Goal: Communication & Community: Participate in discussion

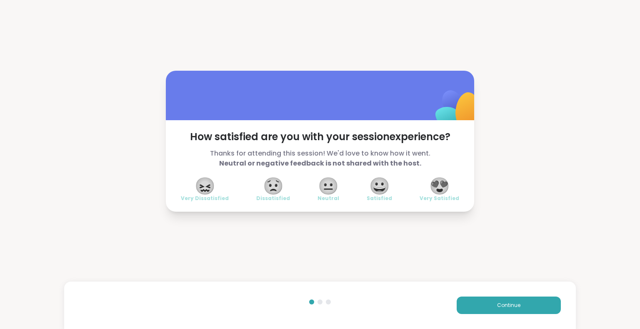
click at [436, 186] on span "😍" at bounding box center [439, 186] width 21 height 15
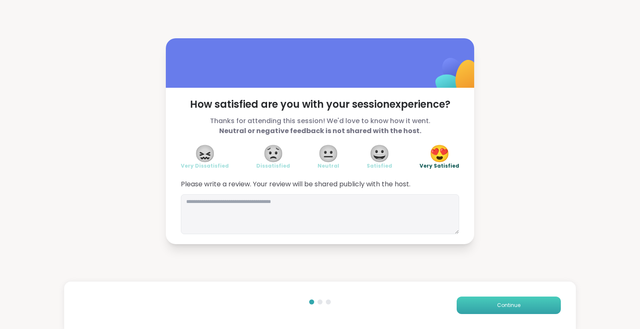
click at [482, 310] on button "Continue" at bounding box center [508, 305] width 104 height 17
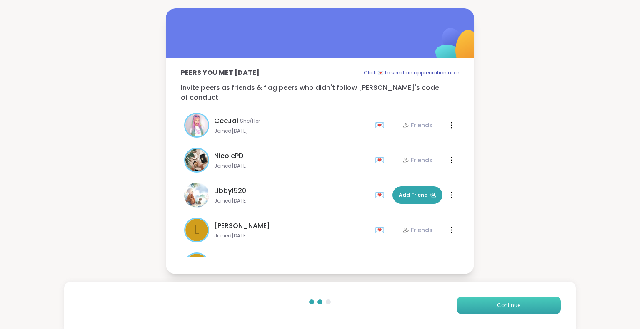
click at [482, 310] on button "Continue" at bounding box center [508, 305] width 104 height 17
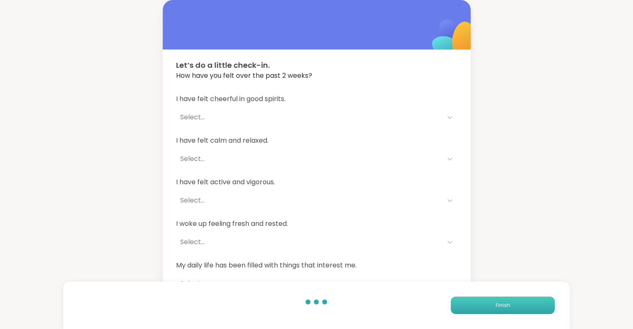
click at [482, 310] on button "Finish" at bounding box center [503, 305] width 104 height 17
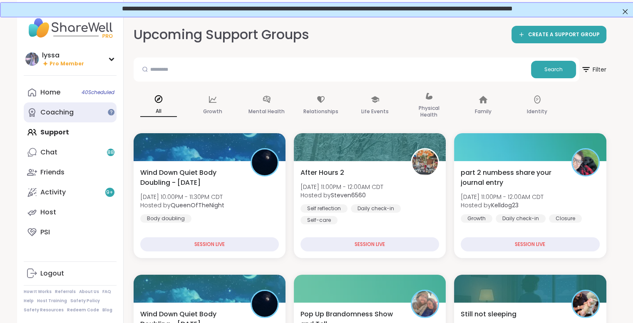
click at [86, 114] on link "Coaching" at bounding box center [70, 112] width 93 height 20
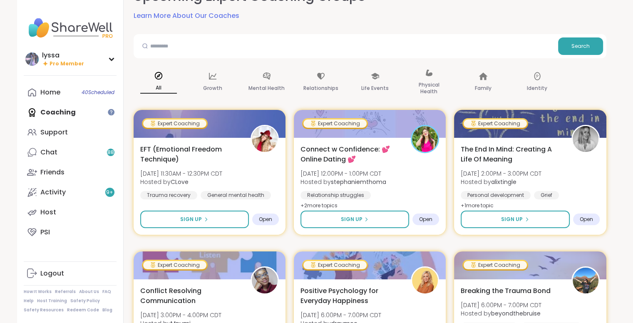
scroll to position [38, 0]
click at [50, 93] on div "Home 40 Scheduled" at bounding box center [50, 92] width 20 height 9
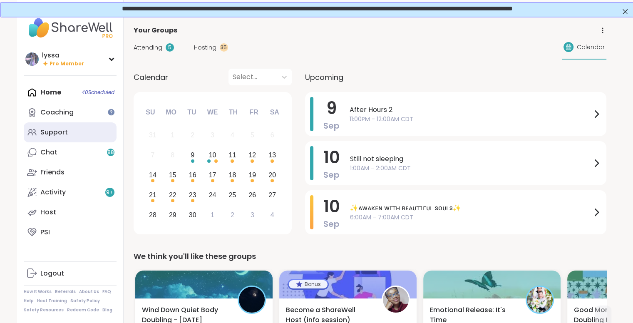
click at [40, 130] on link "Support" at bounding box center [70, 132] width 93 height 20
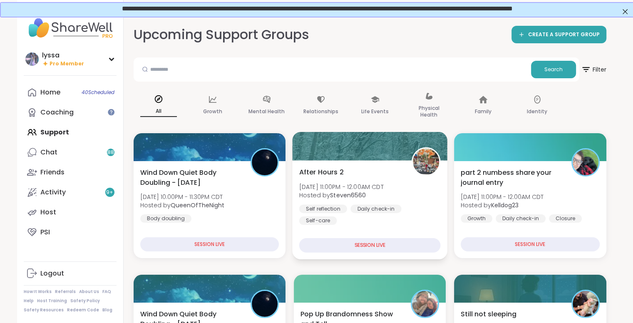
click at [380, 187] on span "[DATE] 11:00PM - 12:00AM CDT" at bounding box center [341, 186] width 85 height 8
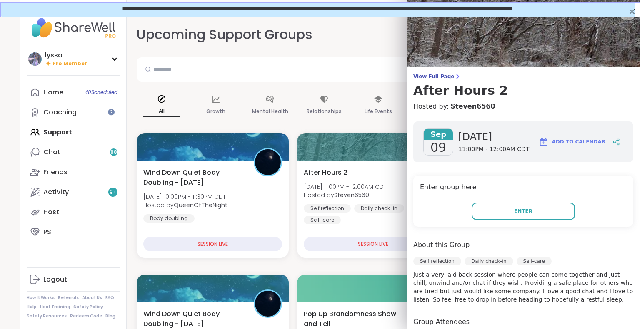
click at [622, 17] on icon at bounding box center [627, 12] width 10 height 10
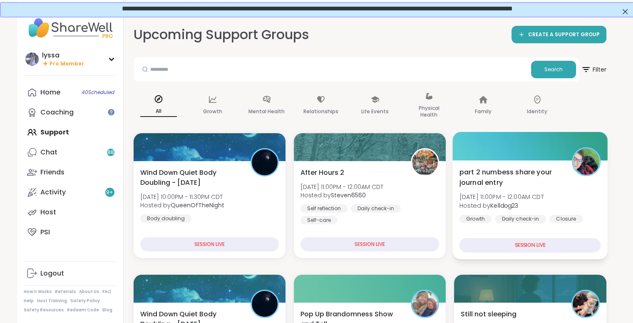
click at [520, 172] on span "part 2 numbess share your journal entry" at bounding box center [511, 177] width 103 height 20
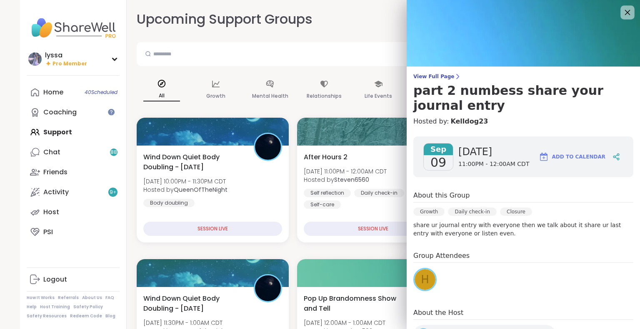
click at [622, 9] on icon at bounding box center [627, 12] width 10 height 10
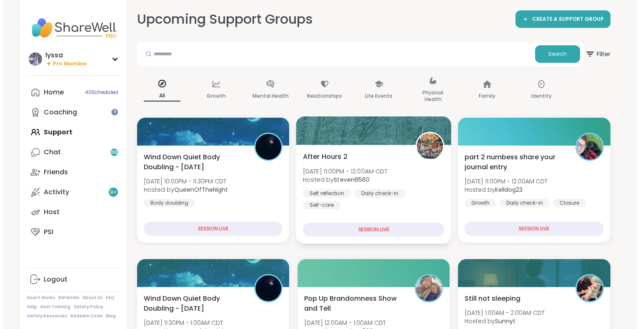
scroll to position [60, 0]
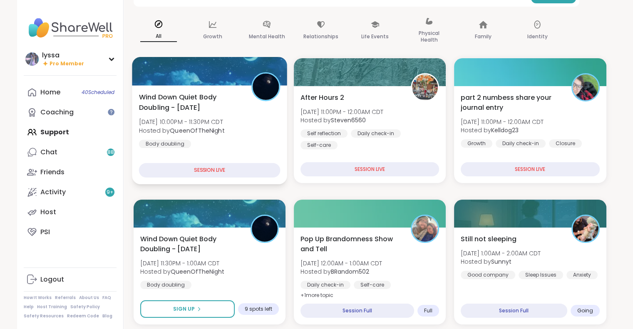
click at [224, 127] on span "Hosted by QueenOfTheNight" at bounding box center [182, 130] width 86 height 8
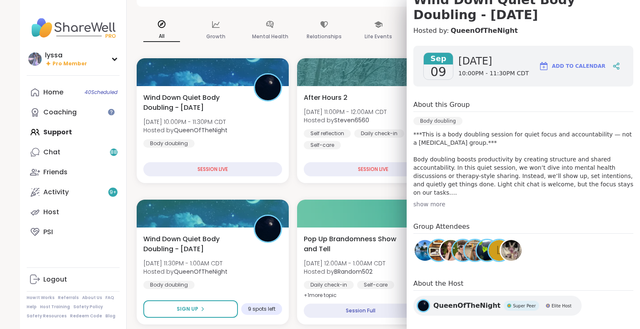
scroll to position [0, 0]
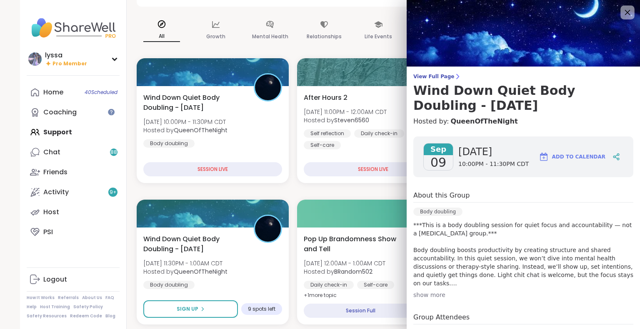
click at [622, 11] on icon at bounding box center [627, 12] width 10 height 10
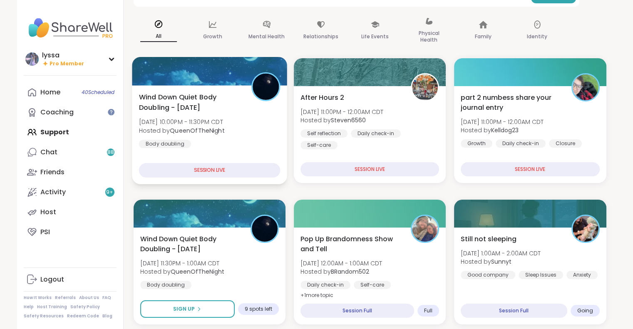
click at [260, 135] on div "Wind Down Quiet Body Doubling - [DATE] [DATE] 10:00PM - 11:30PM CDT Hosted by Q…" at bounding box center [210, 120] width 142 height 56
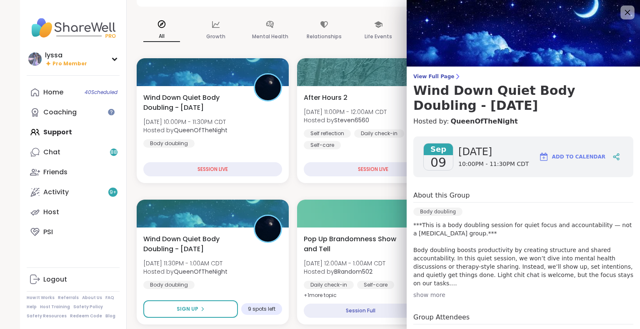
click at [622, 8] on icon at bounding box center [627, 12] width 10 height 10
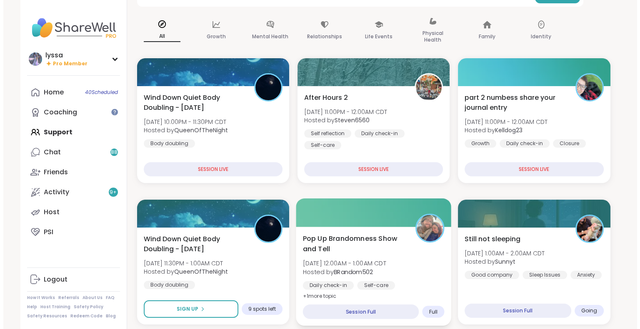
scroll to position [86, 0]
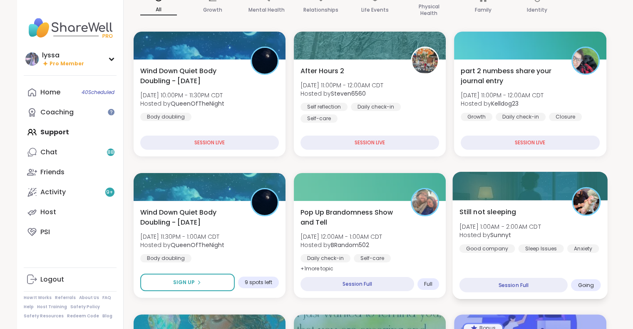
click at [518, 233] on span "Hosted by [PERSON_NAME]" at bounding box center [501, 235] width 82 height 8
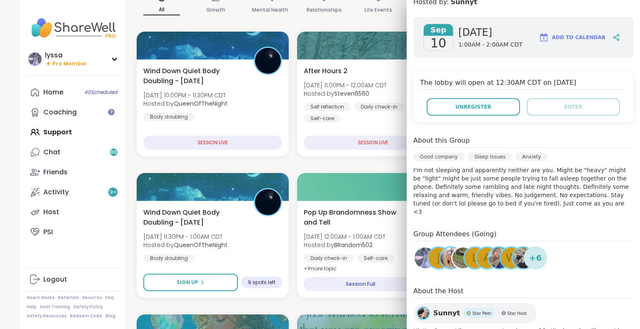
scroll to position [105, 0]
click at [523, 250] on div "+ 6" at bounding box center [534, 257] width 23 height 23
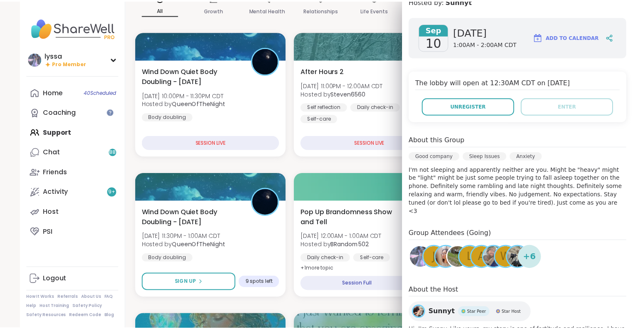
scroll to position [0, 0]
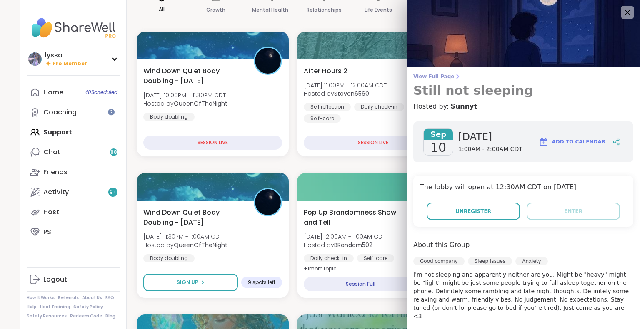
click at [425, 75] on span "View Full Page" at bounding box center [523, 76] width 220 height 7
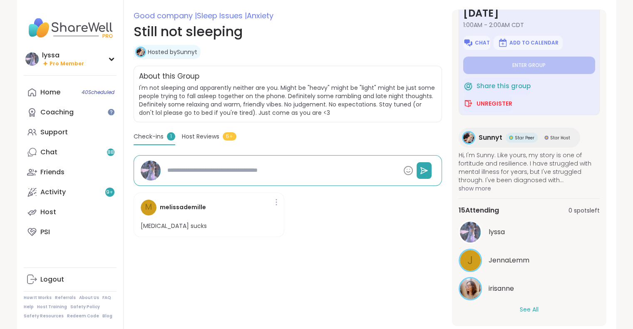
scroll to position [41, 0]
click at [528, 308] on button "See All" at bounding box center [529, 309] width 19 height 9
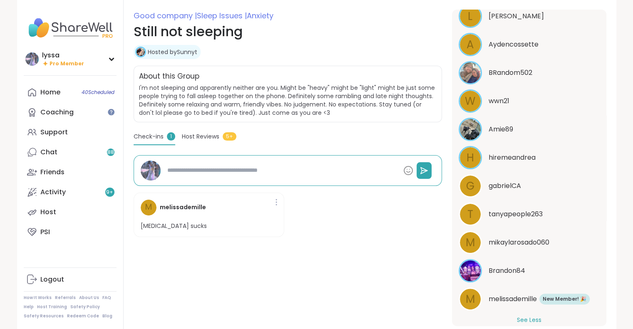
scroll to position [381, 0]
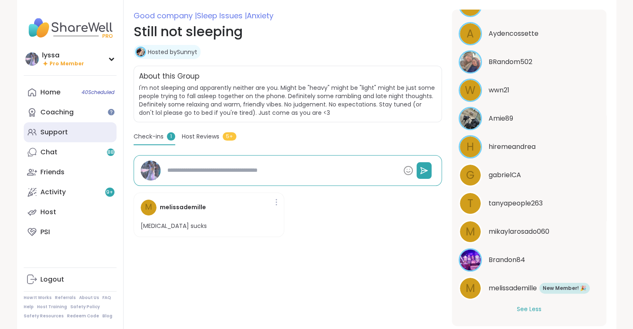
click at [76, 126] on link "Support" at bounding box center [70, 132] width 93 height 20
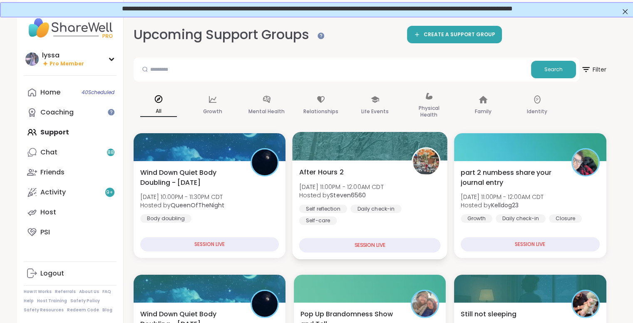
click at [370, 148] on div at bounding box center [369, 146] width 155 height 28
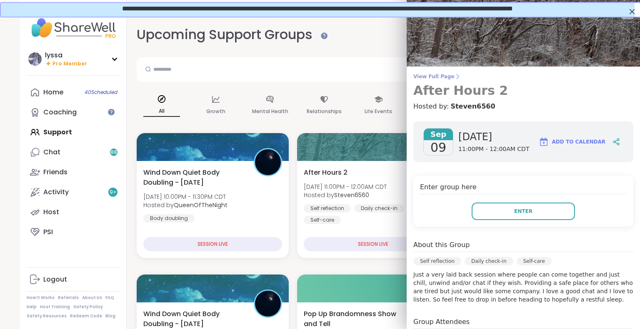
click at [423, 73] on span "View Full Page" at bounding box center [523, 76] width 220 height 7
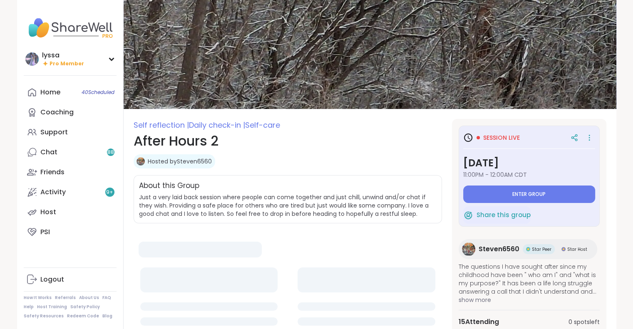
click at [397, 154] on div "Hosted by Steven6560" at bounding box center [288, 161] width 309 height 14
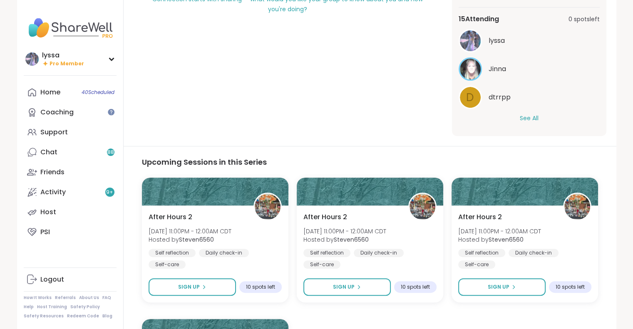
click at [523, 117] on button "See All" at bounding box center [529, 118] width 19 height 9
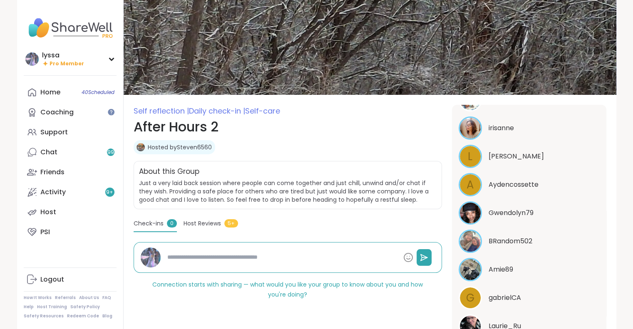
type textarea "*"
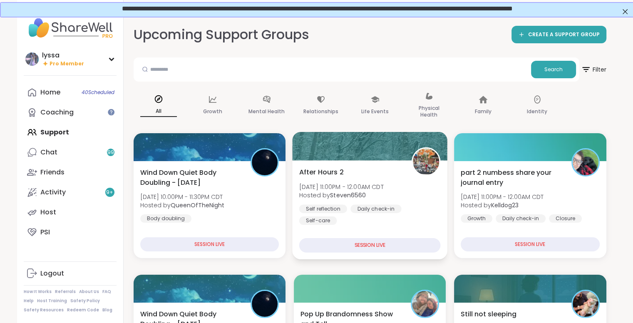
click at [383, 183] on span "[DATE] 11:00PM - 12:00AM CDT" at bounding box center [341, 186] width 85 height 8
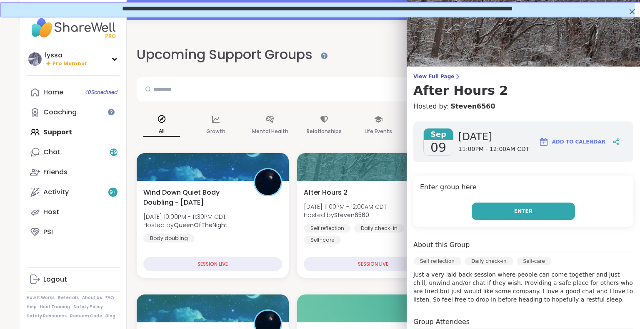
click at [550, 212] on button "Enter" at bounding box center [522, 211] width 103 height 17
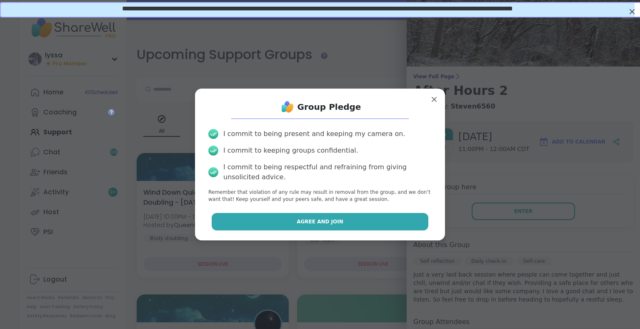
click at [381, 222] on button "Agree and Join" at bounding box center [320, 221] width 217 height 17
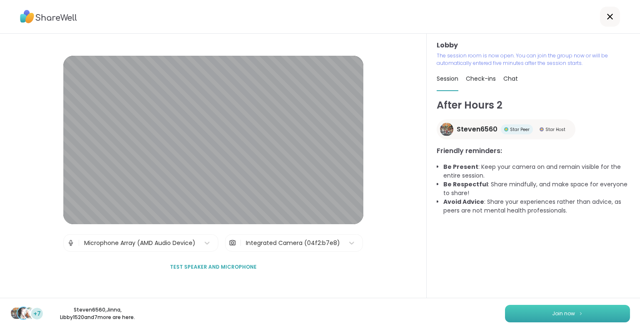
click at [587, 316] on button "Join now" at bounding box center [567, 313] width 125 height 17
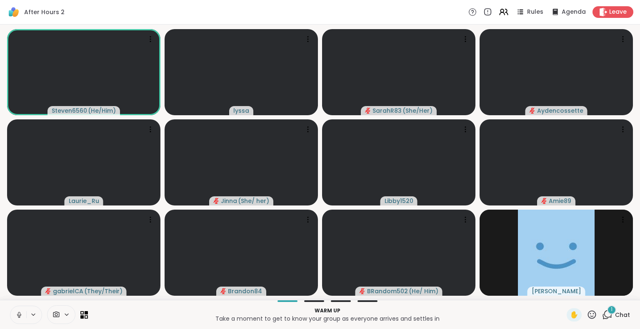
click at [23, 316] on button at bounding box center [18, 314] width 16 height 17
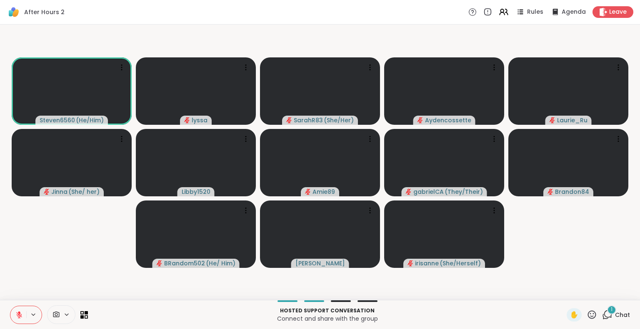
click at [0, 56] on div "Steven6560 ( He/Him ) lyssa SarahR83 ( She/Her ) Aydencossette [PERSON_NAME] ( …" at bounding box center [320, 163] width 640 height 276
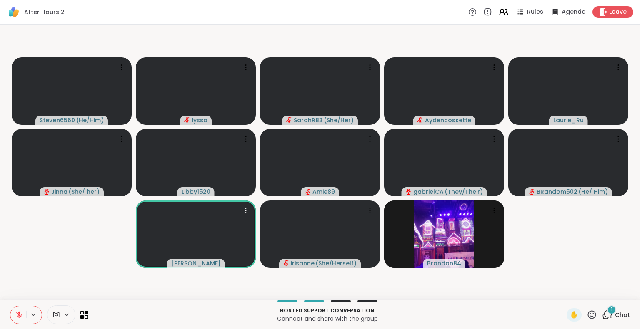
click at [587, 314] on icon at bounding box center [591, 315] width 8 height 8
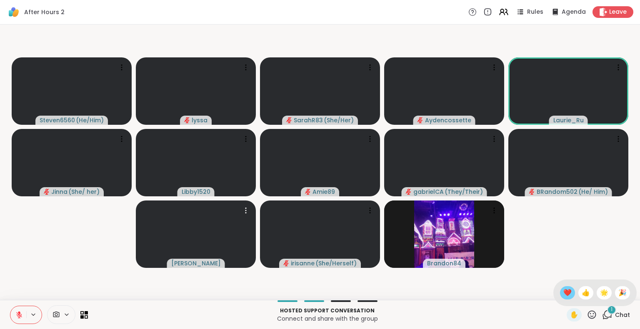
click at [563, 291] on span "❤️" at bounding box center [567, 293] width 8 height 10
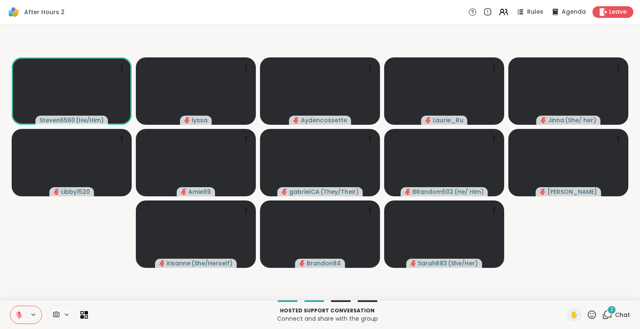
click at [15, 313] on icon at bounding box center [18, 314] width 7 height 7
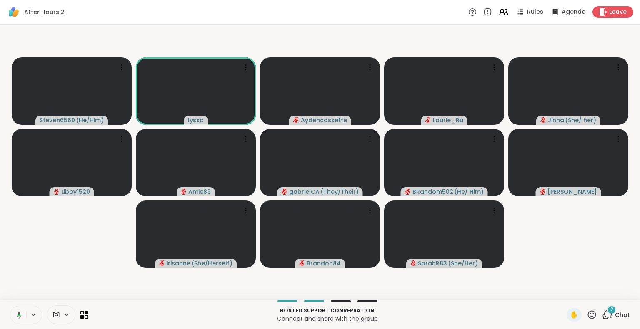
click at [17, 311] on icon at bounding box center [17, 314] width 7 height 7
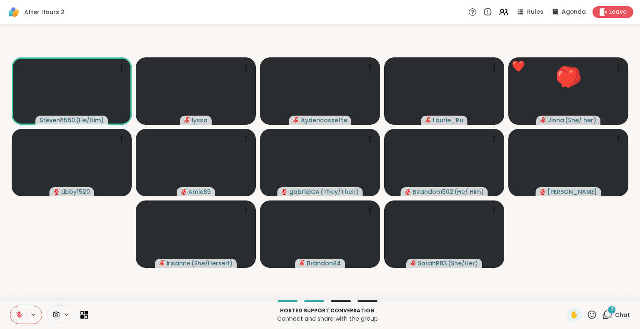
click at [587, 317] on icon at bounding box center [591, 315] width 8 height 8
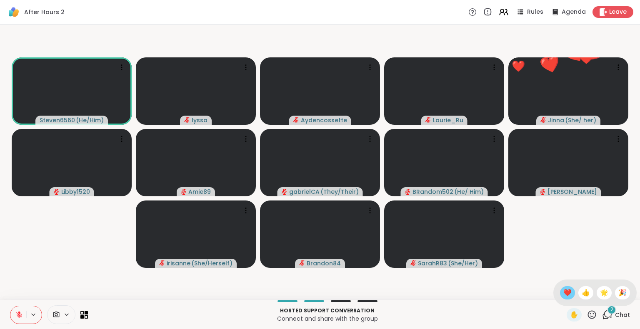
click at [563, 296] on span "❤️" at bounding box center [567, 293] width 8 height 10
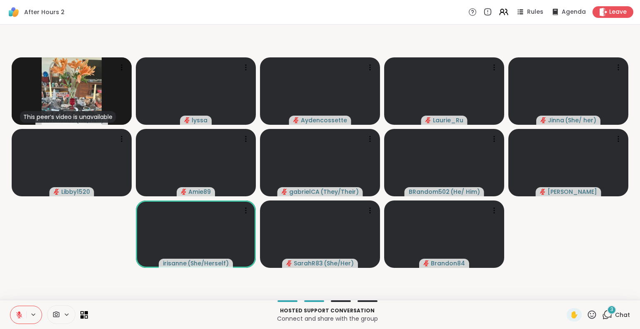
click at [17, 314] on icon at bounding box center [18, 314] width 7 height 7
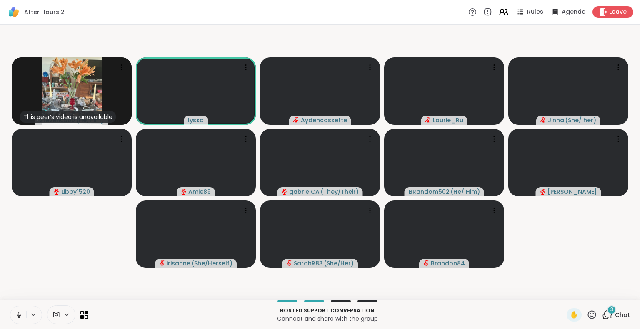
click at [21, 314] on icon at bounding box center [18, 314] width 7 height 7
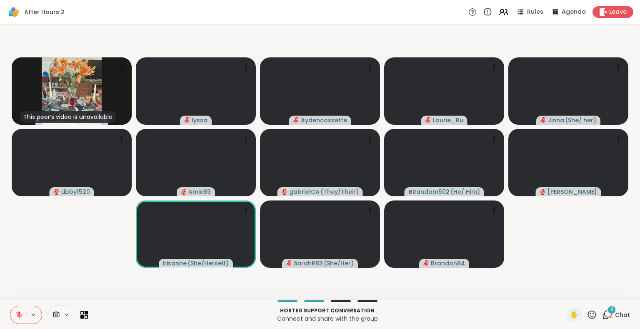
click at [22, 315] on icon at bounding box center [18, 314] width 7 height 7
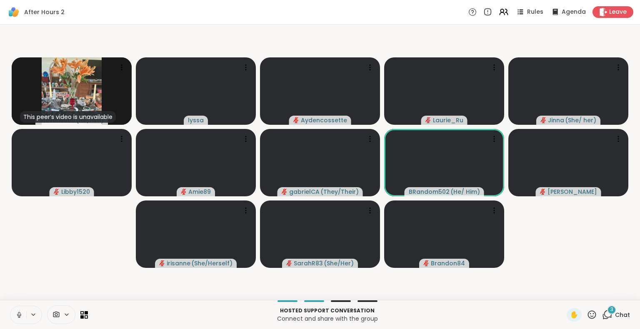
click at [20, 310] on button at bounding box center [18, 314] width 16 height 17
click at [19, 315] on icon at bounding box center [19, 315] width 6 height 6
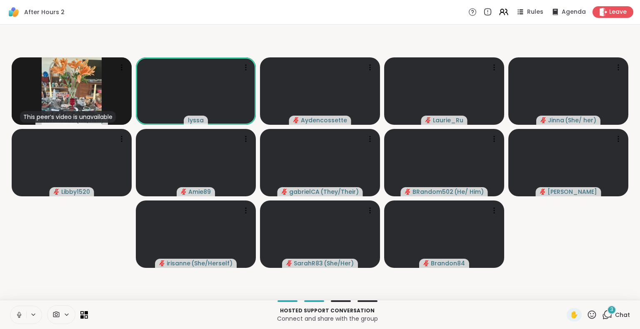
click at [19, 318] on icon at bounding box center [19, 317] width 0 height 2
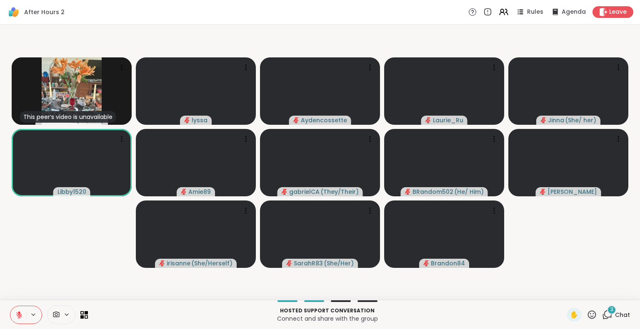
click at [12, 313] on button at bounding box center [18, 314] width 16 height 17
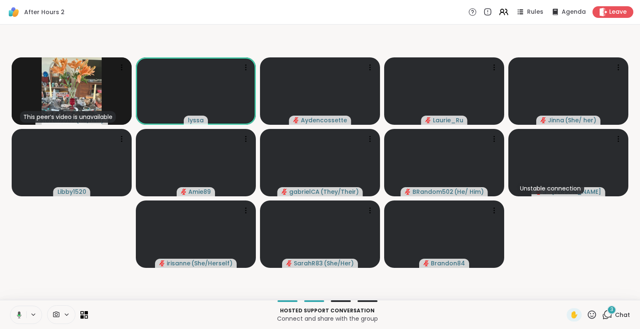
click at [633, 88] on html "After Hours 2 Rules Agenda Leave This peer’s video is unavailable Steven6560 ( …" at bounding box center [320, 164] width 640 height 329
click at [633, 229] on html "After Hours 2 Rules Agenda Leave This peer’s video is unavailable Steven6560 ( …" at bounding box center [320, 164] width 640 height 329
click at [17, 310] on button at bounding box center [17, 314] width 17 height 17
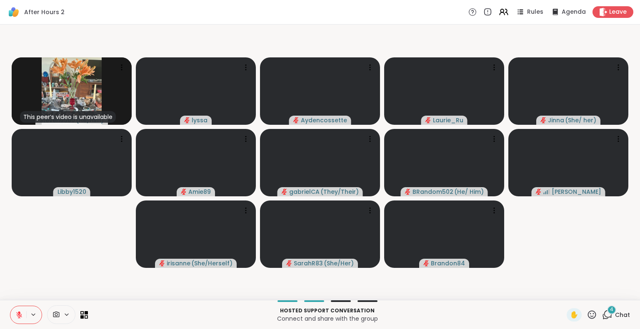
click at [17, 310] on button at bounding box center [18, 314] width 16 height 17
click at [17, 314] on icon at bounding box center [18, 314] width 7 height 7
click at [19, 309] on button at bounding box center [18, 314] width 16 height 17
click at [18, 311] on button at bounding box center [17, 314] width 17 height 17
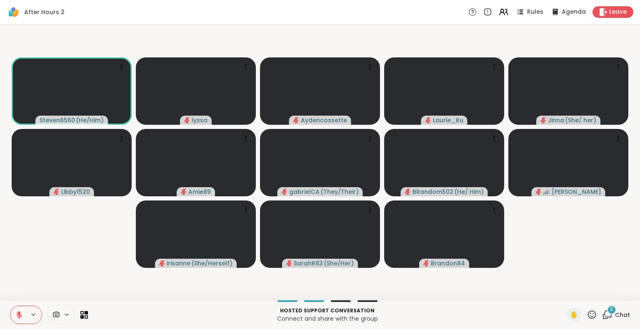
click at [18, 311] on button at bounding box center [18, 314] width 16 height 17
click at [15, 315] on icon at bounding box center [18, 314] width 7 height 7
click at [16, 312] on icon at bounding box center [18, 314] width 7 height 7
click at [17, 315] on icon at bounding box center [18, 314] width 7 height 7
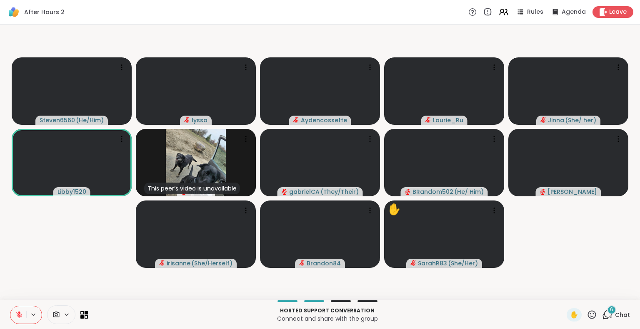
click at [615, 316] on span "Chat" at bounding box center [622, 315] width 15 height 8
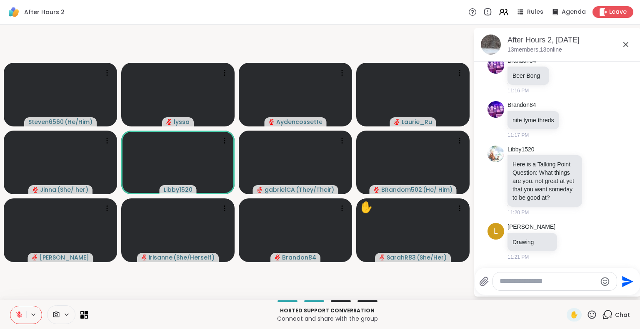
scroll to position [473, 0]
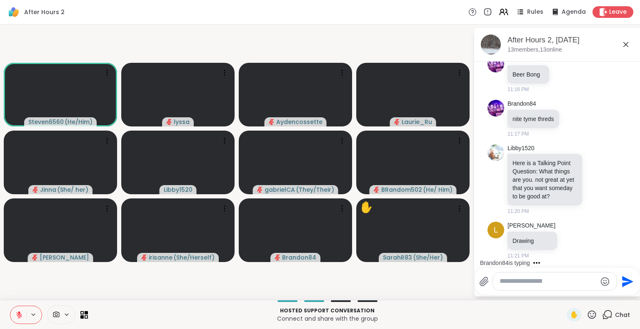
click at [516, 283] on textarea "Type your message" at bounding box center [547, 281] width 97 height 9
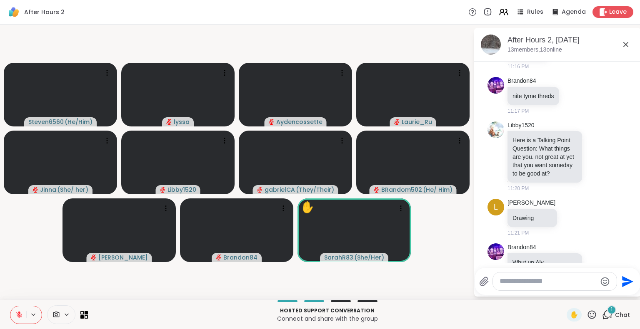
scroll to position [568, 0]
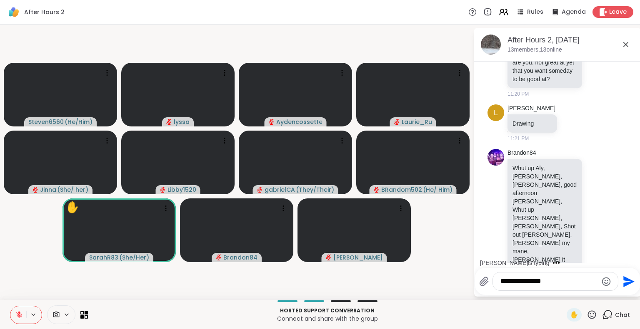
type textarea "**********"
click at [18, 313] on icon at bounding box center [19, 312] width 2 height 3
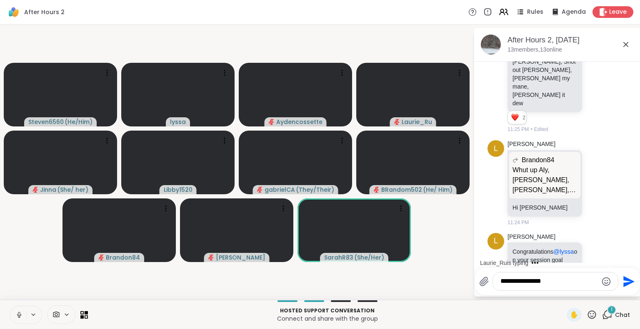
scroll to position [777, 0]
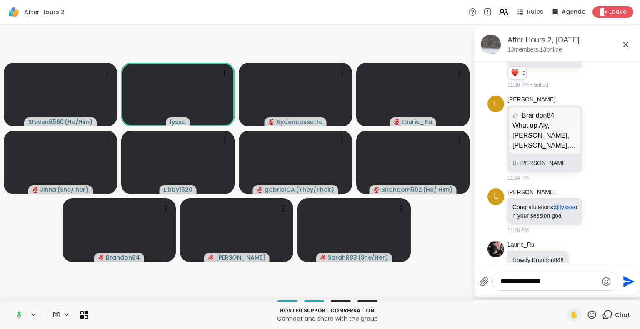
click at [18, 311] on icon at bounding box center [17, 314] width 7 height 7
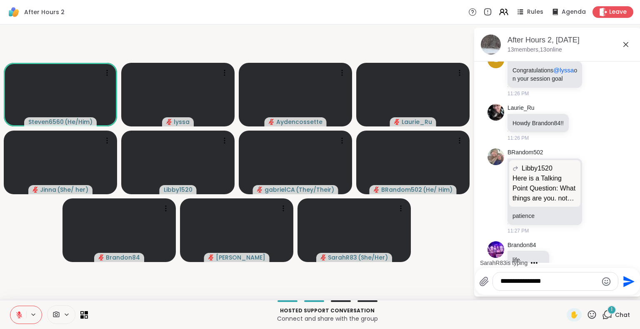
scroll to position [958, 0]
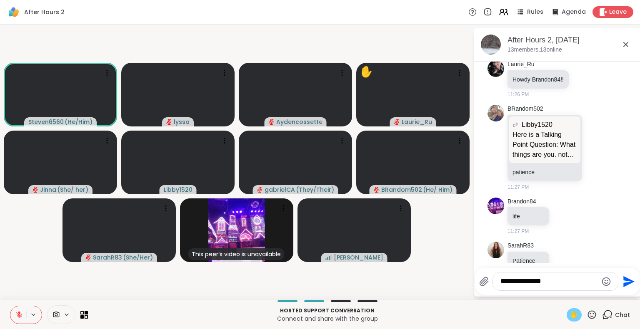
click at [571, 312] on span "✋" at bounding box center [574, 315] width 8 height 10
click at [436, 298] on div "Steven6560 ( He/Him ) ✋ [PERSON_NAME] ✋ [PERSON_NAME] ( She/ her ) Libby1520 ga…" at bounding box center [320, 163] width 640 height 276
click at [25, 316] on button at bounding box center [18, 314] width 16 height 17
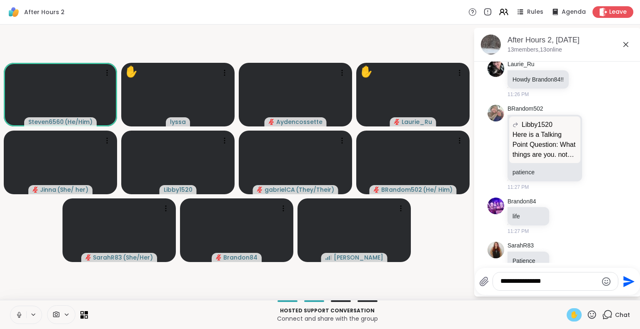
click at [22, 314] on icon at bounding box center [18, 314] width 7 height 7
click at [570, 315] on span "✋" at bounding box center [574, 315] width 8 height 10
drag, startPoint x: 555, startPoint y: 285, endPoint x: 438, endPoint y: 266, distance: 119.0
click at [438, 266] on div "Steven6560 ( He/Him ) [PERSON_NAME] ✋ [PERSON_NAME] ( She/ her ) Libby1520 gabr…" at bounding box center [320, 163] width 640 height 276
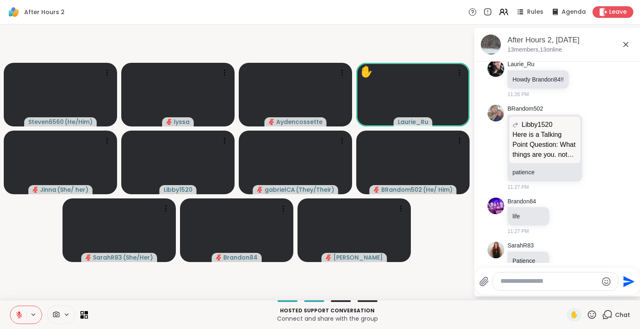
click at [586, 315] on icon at bounding box center [591, 315] width 10 height 10
click at [563, 295] on span "❤️" at bounding box center [567, 293] width 8 height 10
click at [586, 319] on icon at bounding box center [591, 315] width 10 height 10
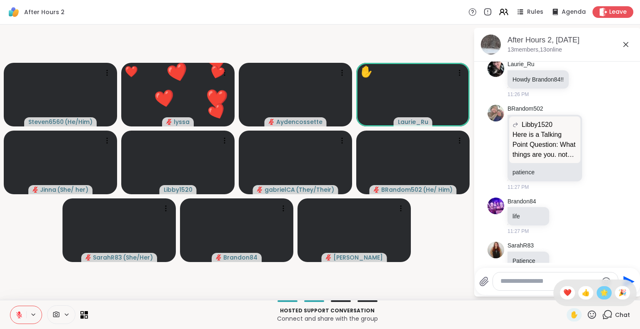
click at [600, 289] on span "🌟" at bounding box center [604, 293] width 8 height 10
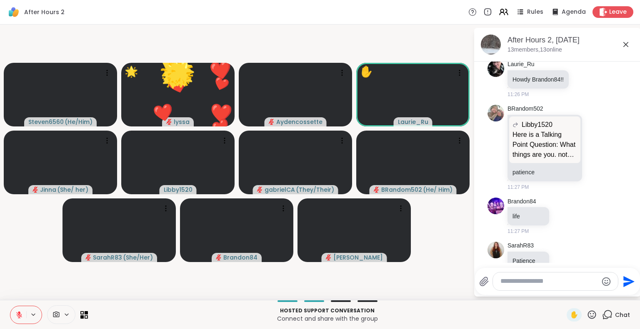
click at [586, 316] on icon at bounding box center [591, 315] width 10 height 10
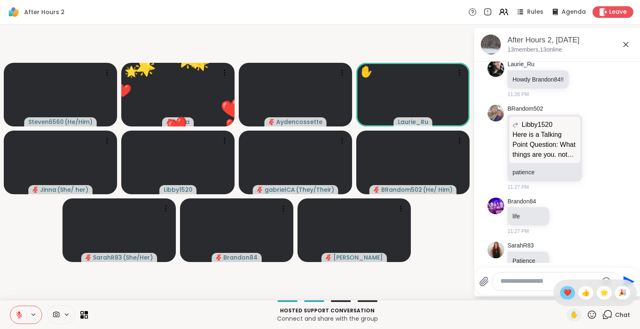
click at [563, 294] on span "❤️" at bounding box center [567, 293] width 8 height 10
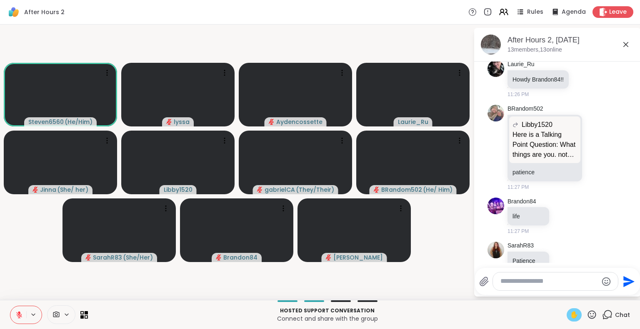
click at [570, 314] on span "✋" at bounding box center [574, 315] width 8 height 10
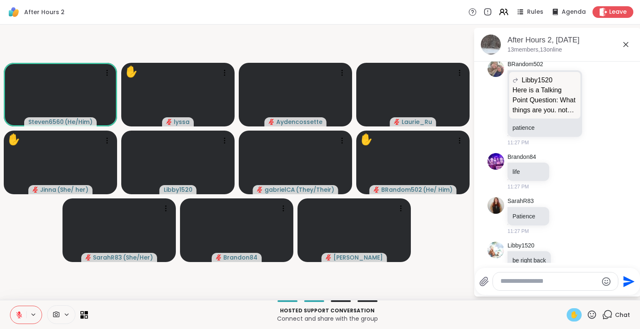
click at [18, 310] on button at bounding box center [18, 314] width 16 height 17
click at [15, 323] on button at bounding box center [18, 314] width 16 height 17
click at [20, 311] on icon at bounding box center [18, 314] width 7 height 7
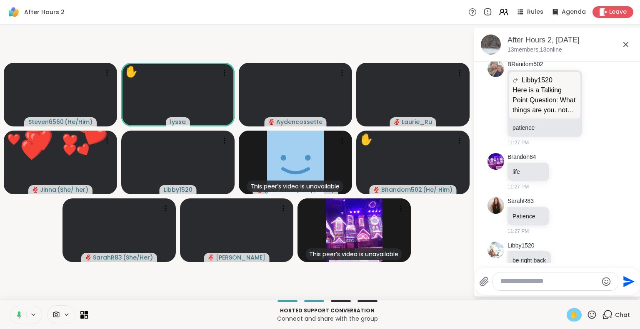
click at [20, 313] on icon at bounding box center [19, 313] width 2 height 5
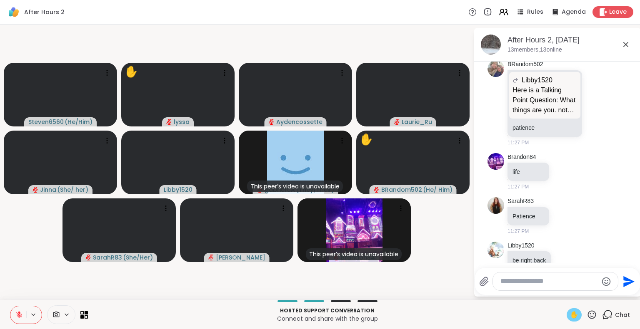
click at [570, 315] on span "✋" at bounding box center [574, 315] width 8 height 10
click at [588, 316] on icon at bounding box center [591, 315] width 10 height 10
click at [563, 291] on span "❤️" at bounding box center [567, 293] width 8 height 10
click at [505, 308] on p "Hosted support conversation" at bounding box center [327, 310] width 468 height 7
click at [511, 275] on div at bounding box center [555, 282] width 125 height 18
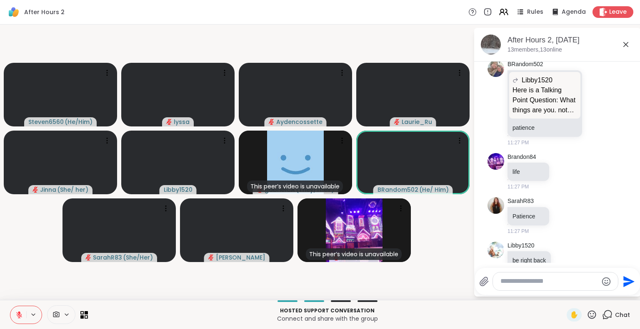
click at [511, 280] on textarea "Type your message" at bounding box center [548, 281] width 97 height 9
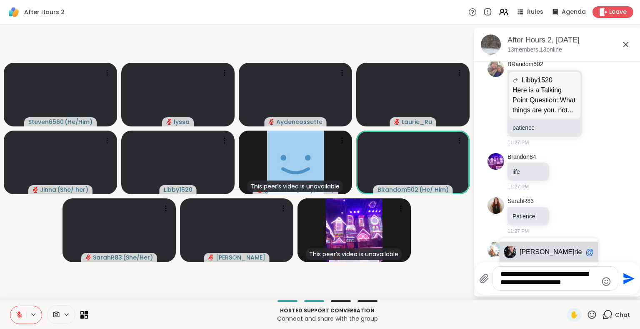
click at [557, 256] on span "[PERSON_NAME] rie_Ru" at bounding box center [550, 252] width 62 height 8
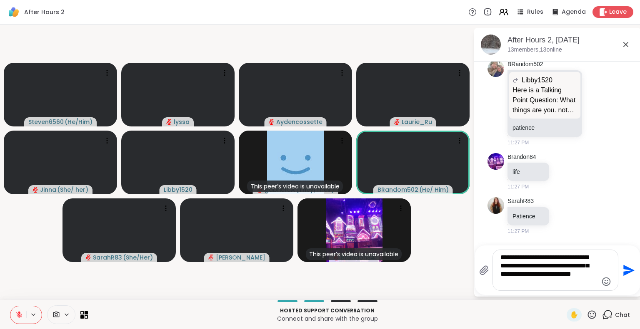
type textarea "**********"
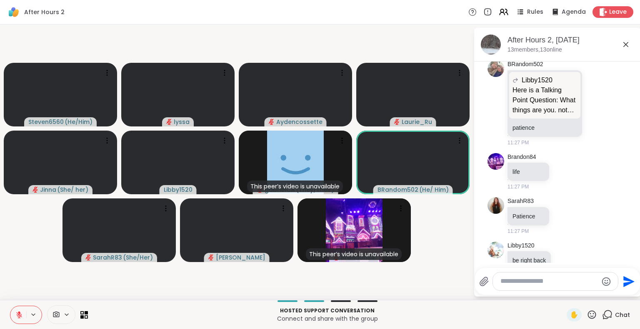
scroll to position [1088, 0]
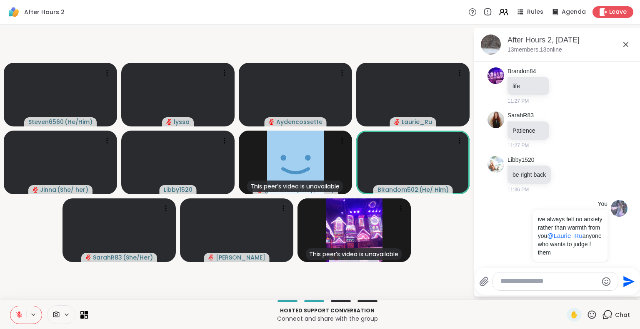
click at [625, 42] on icon at bounding box center [625, 45] width 10 height 10
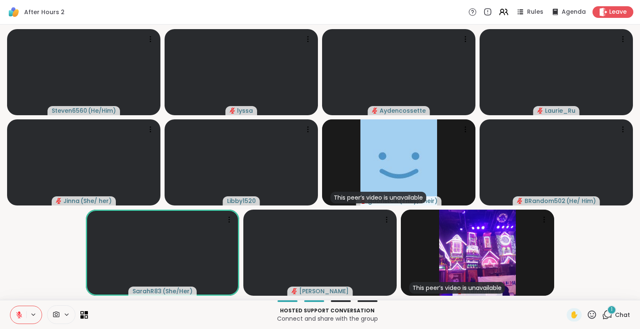
click at [607, 312] on div "1" at bounding box center [611, 310] width 9 height 9
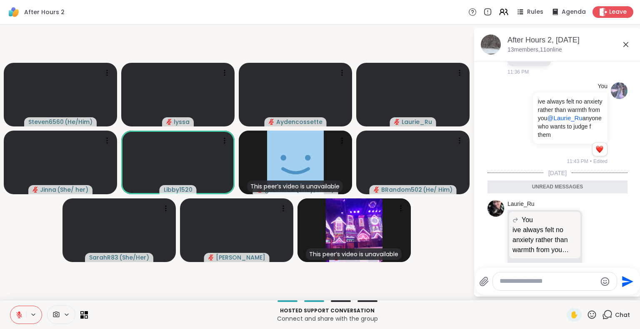
scroll to position [1221, 0]
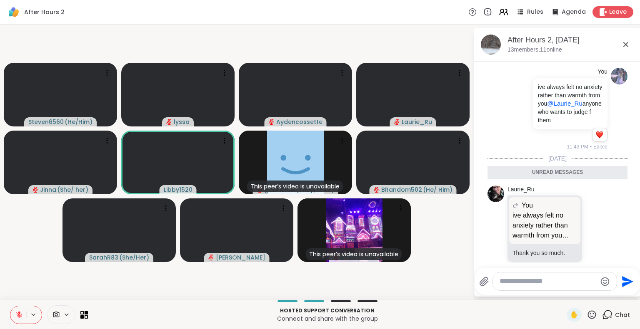
click at [628, 43] on icon at bounding box center [625, 45] width 10 height 10
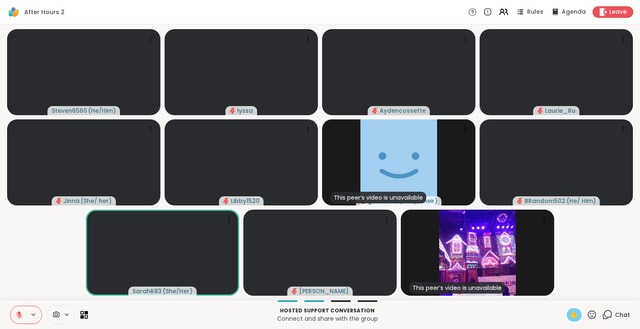
click at [571, 314] on span "✋" at bounding box center [574, 315] width 8 height 10
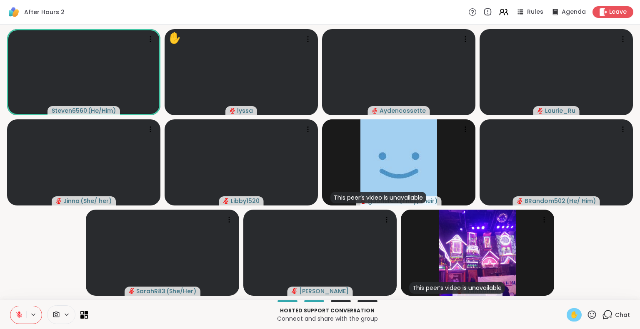
click at [570, 314] on span "✋" at bounding box center [574, 315] width 8 height 10
click at [19, 314] on icon at bounding box center [19, 312] width 2 height 3
click at [22, 307] on button at bounding box center [18, 314] width 16 height 17
click at [15, 309] on button at bounding box center [18, 314] width 16 height 17
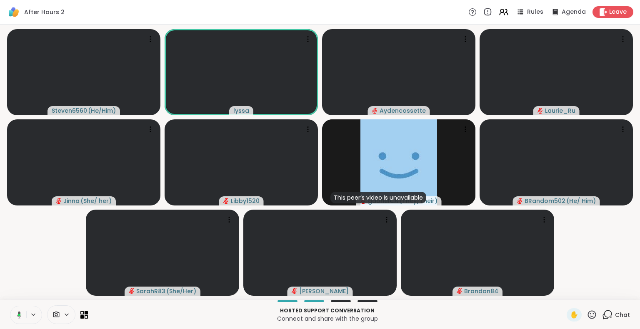
click at [17, 314] on icon at bounding box center [17, 314] width 7 height 7
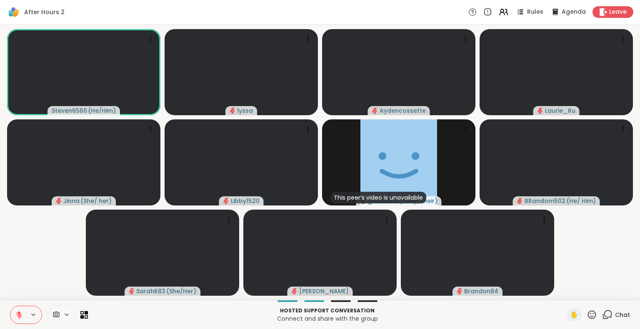
click at [15, 313] on button at bounding box center [18, 314] width 16 height 17
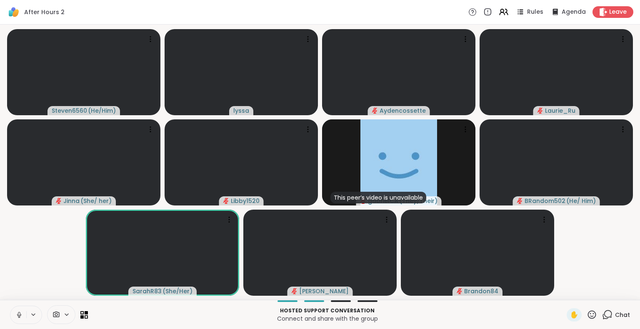
click at [17, 318] on icon at bounding box center [18, 314] width 7 height 7
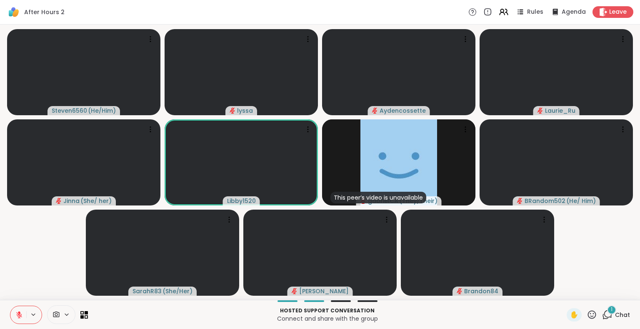
click at [603, 316] on icon at bounding box center [607, 315] width 10 height 10
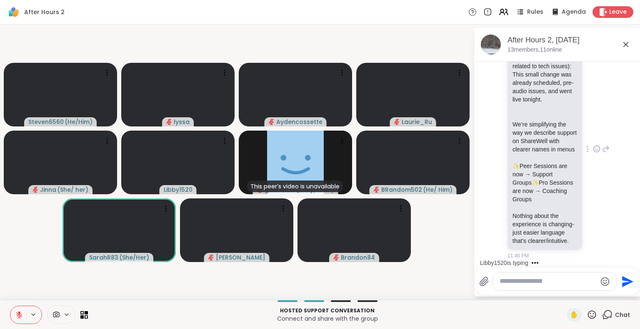
scroll to position [1472, 0]
click at [17, 316] on icon at bounding box center [18, 314] width 7 height 7
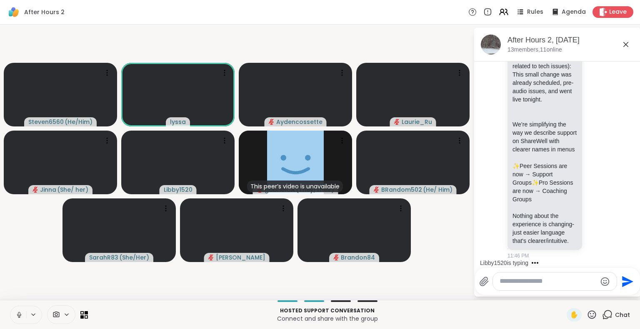
click at [20, 316] on icon at bounding box center [19, 315] width 4 height 2
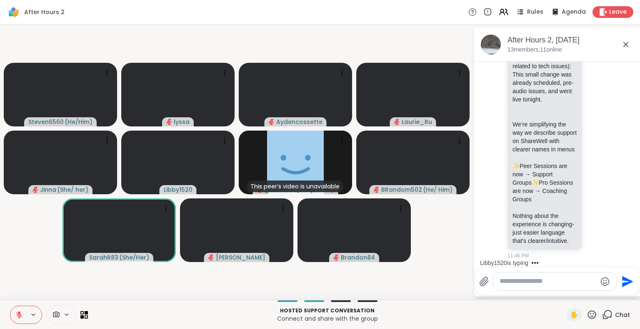
click at [625, 45] on icon at bounding box center [625, 44] width 5 height 5
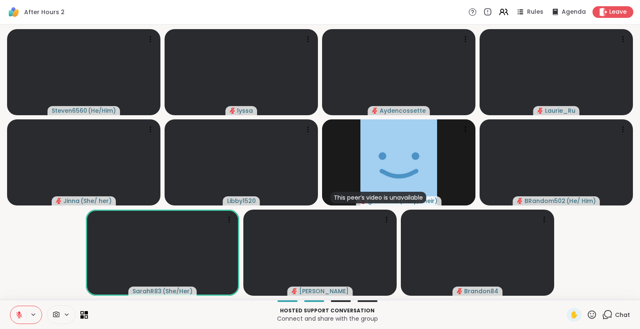
click at [13, 314] on button at bounding box center [18, 314] width 16 height 17
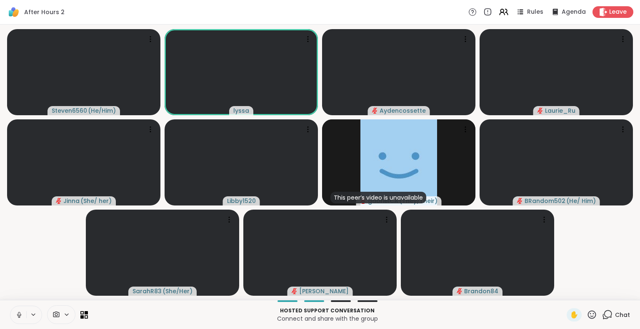
click at [17, 314] on icon at bounding box center [18, 314] width 7 height 7
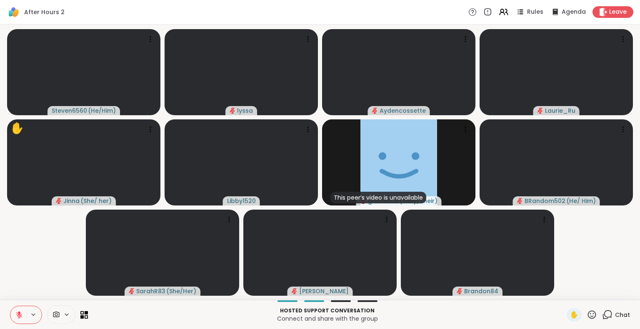
click at [13, 312] on button at bounding box center [18, 314] width 16 height 17
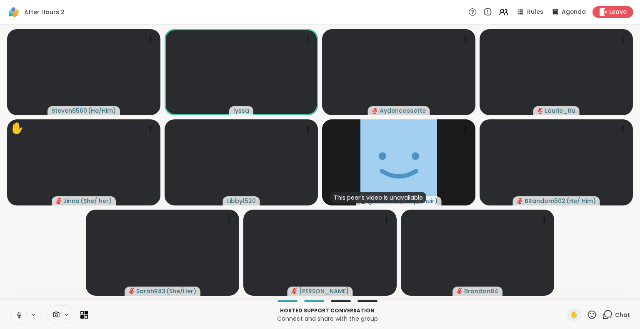
click at [15, 313] on button at bounding box center [18, 314] width 16 height 17
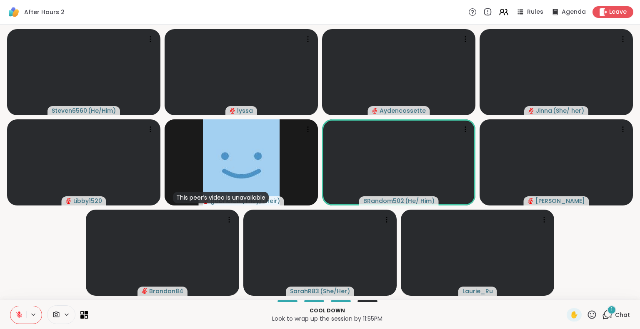
click at [605, 317] on icon at bounding box center [607, 315] width 10 height 10
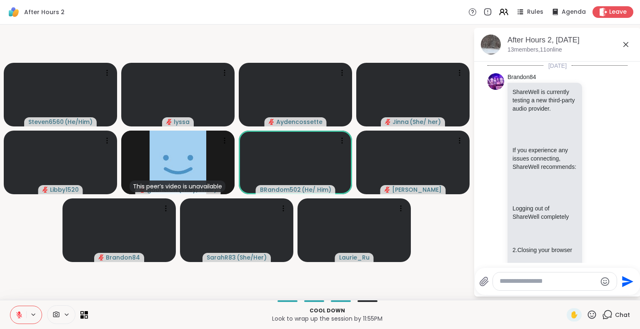
scroll to position [1559, 0]
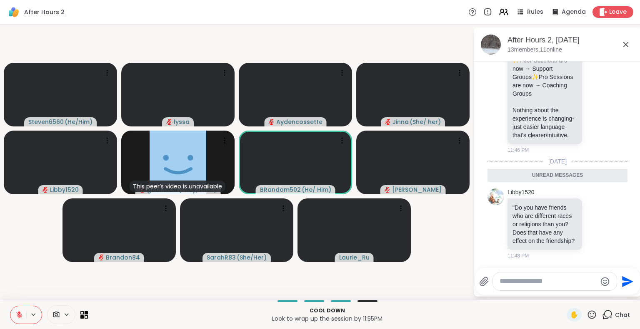
click at [583, 301] on div "Cool down Look to wrap up the session by 11:55PM ✋ Chat" at bounding box center [320, 314] width 640 height 29
click at [560, 284] on textarea "Type your message" at bounding box center [547, 281] width 97 height 9
drag, startPoint x: 561, startPoint y: 281, endPoint x: 465, endPoint y: 273, distance: 96.9
click at [465, 273] on div "Steven6560 ( He/Him ) [PERSON_NAME] [PERSON_NAME] ( She/ her ) Libby1520 This p…" at bounding box center [320, 163] width 640 height 276
type textarea "*"
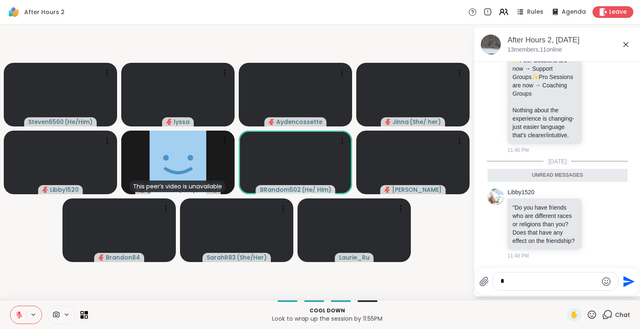
click at [551, 280] on textarea "*" at bounding box center [548, 281] width 97 height 9
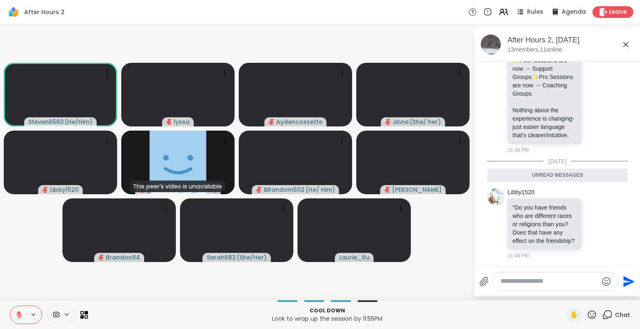
click at [622, 47] on icon at bounding box center [625, 45] width 10 height 10
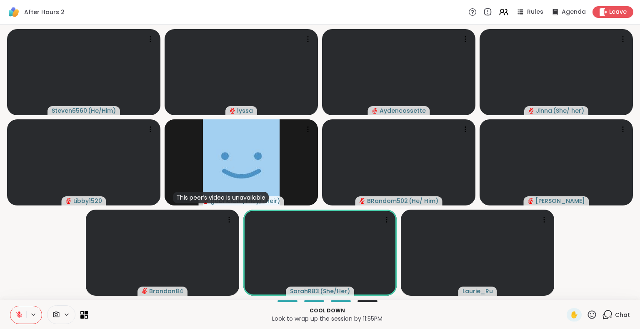
click at [17, 316] on icon at bounding box center [18, 314] width 7 height 7
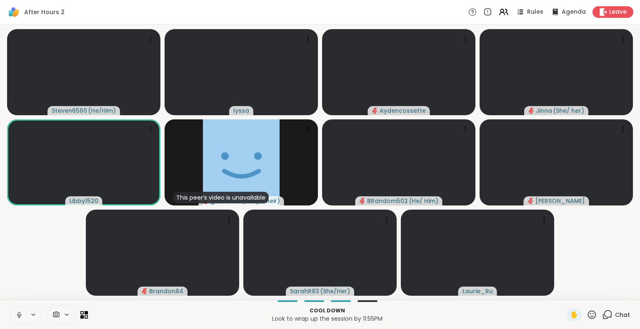
click at [18, 316] on icon at bounding box center [19, 315] width 4 height 2
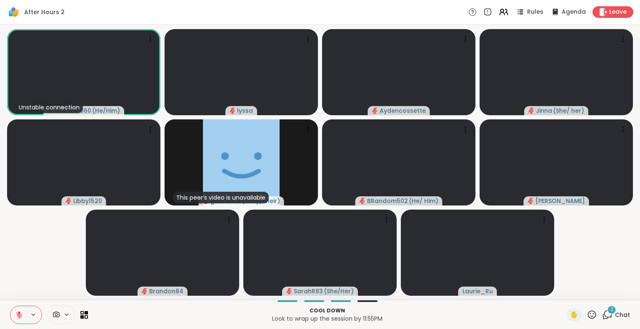
click at [607, 314] on div "2" at bounding box center [611, 310] width 9 height 9
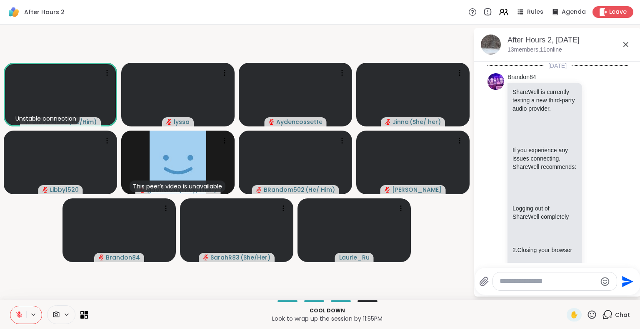
scroll to position [1712, 0]
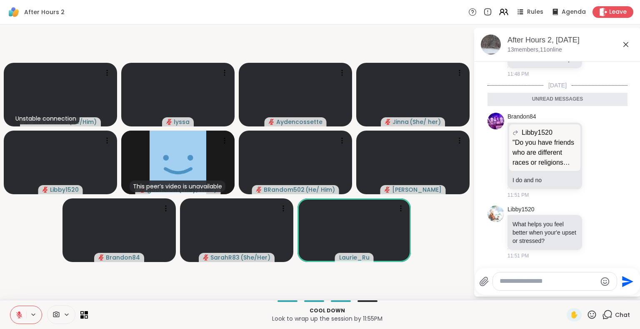
click at [625, 47] on icon at bounding box center [625, 45] width 10 height 10
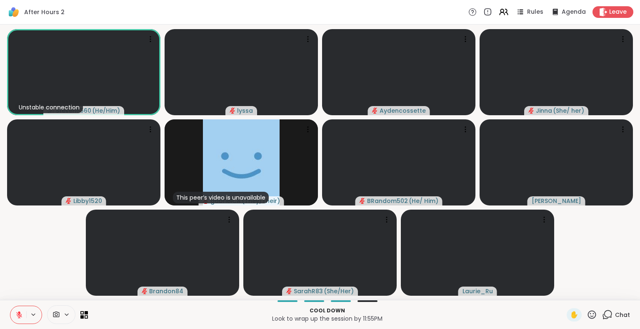
click at [586, 314] on icon at bounding box center [591, 315] width 10 height 10
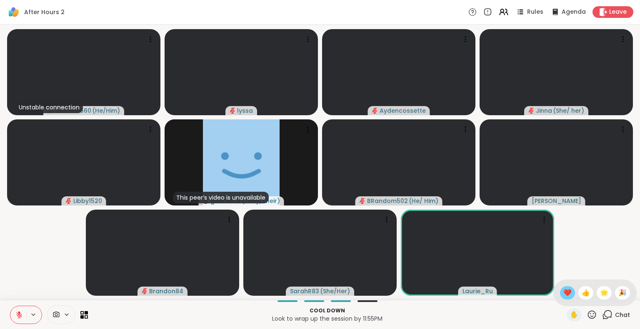
click at [563, 296] on span "❤️" at bounding box center [567, 293] width 8 height 10
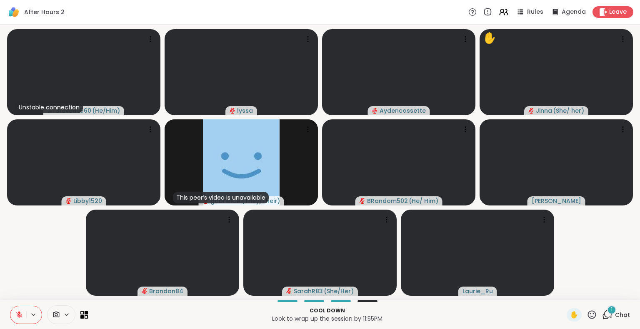
click at [587, 311] on icon at bounding box center [591, 315] width 10 height 10
click at [600, 289] on span "🌟" at bounding box center [604, 293] width 8 height 10
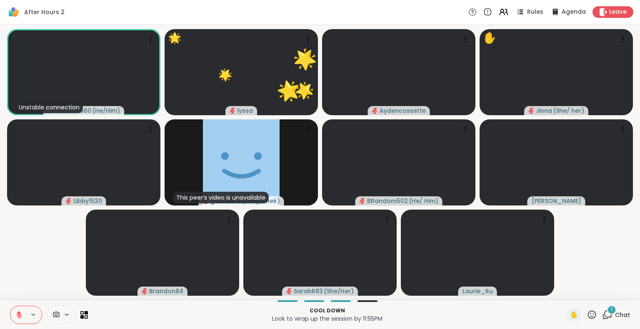
click at [17, 313] on icon at bounding box center [19, 315] width 6 height 6
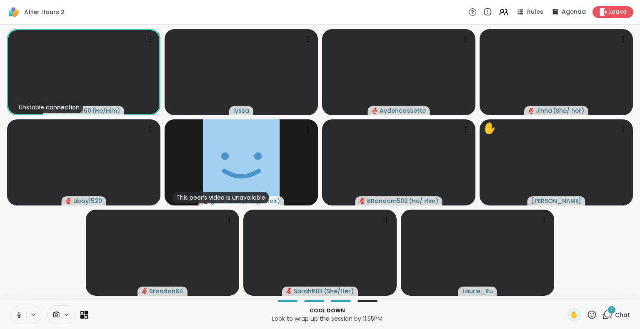
click at [19, 315] on icon at bounding box center [18, 314] width 7 height 7
click at [17, 310] on button at bounding box center [18, 314] width 16 height 17
click at [20, 312] on icon at bounding box center [18, 314] width 7 height 7
click at [17, 314] on icon at bounding box center [18, 314] width 7 height 7
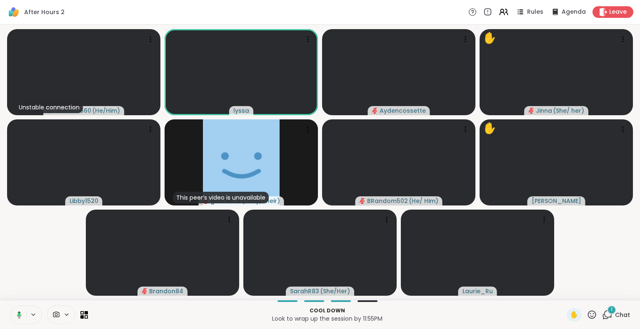
click at [21, 310] on button at bounding box center [17, 314] width 17 height 17
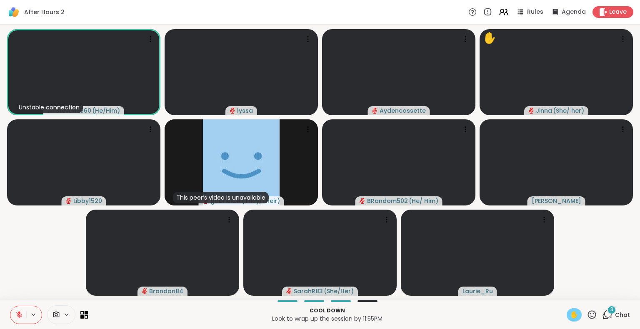
click at [570, 317] on span "✋" at bounding box center [574, 315] width 8 height 10
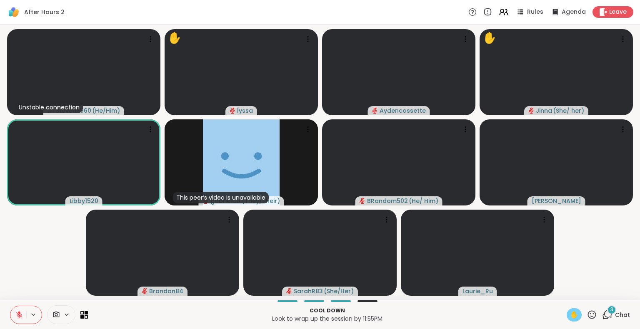
click at [570, 313] on span "✋" at bounding box center [574, 315] width 8 height 10
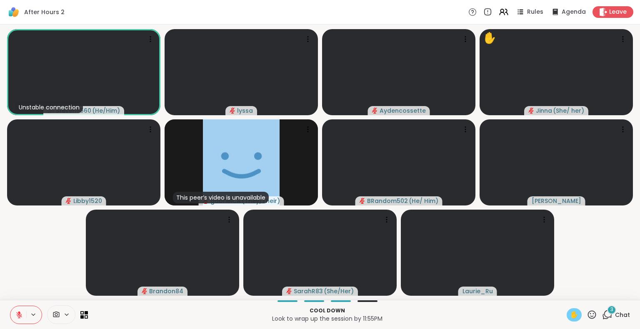
click at [570, 314] on span "✋" at bounding box center [574, 315] width 8 height 10
click at [607, 311] on div "3" at bounding box center [611, 310] width 9 height 9
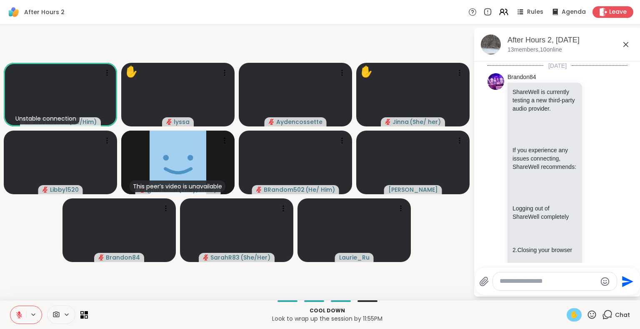
scroll to position [1959, 0]
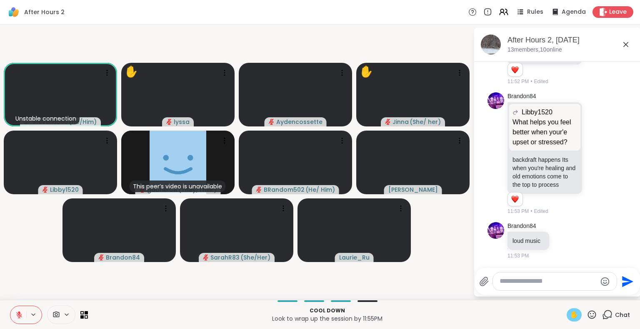
click at [571, 282] on textarea "Type your message" at bounding box center [547, 281] width 97 height 9
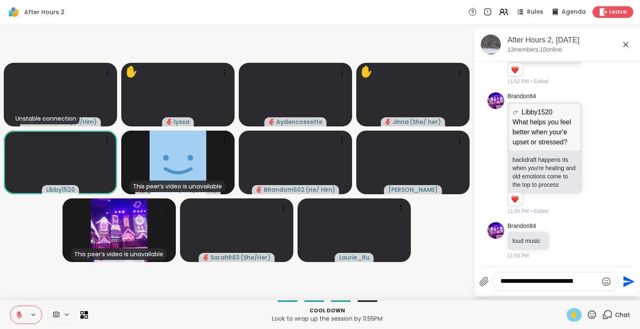
type textarea "**********"
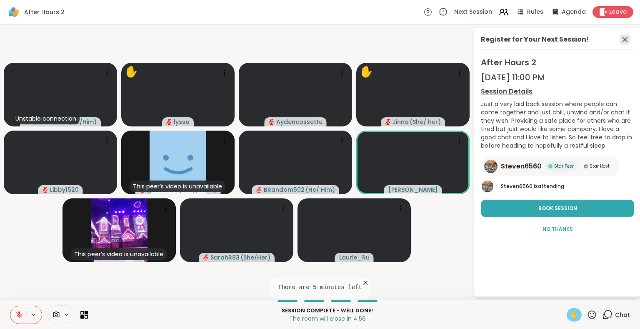
click at [623, 36] on icon at bounding box center [625, 40] width 10 height 10
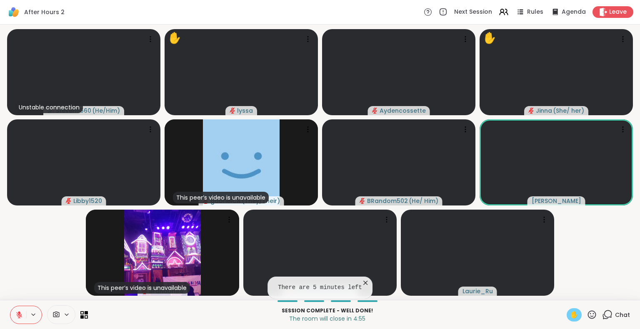
click at [604, 311] on icon at bounding box center [608, 314] width 8 height 7
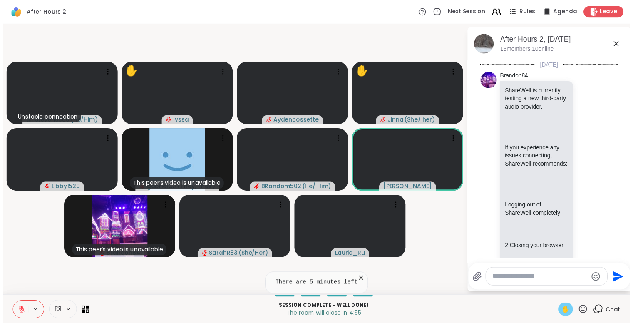
scroll to position [1931, 0]
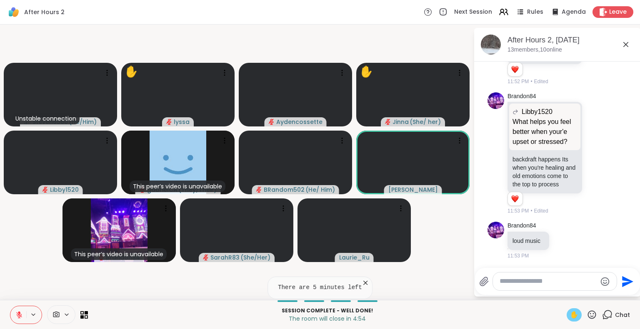
click at [570, 284] on textarea "Type your message" at bounding box center [547, 281] width 97 height 9
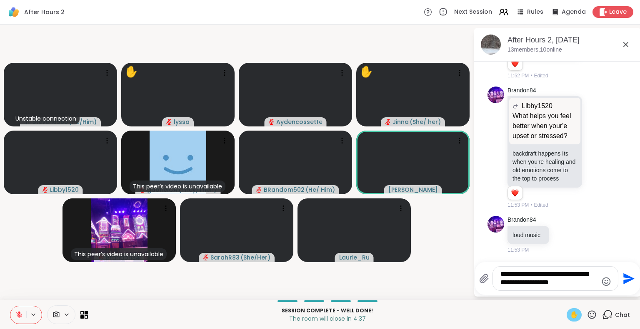
click at [589, 274] on textarea "**********" at bounding box center [548, 278] width 97 height 17
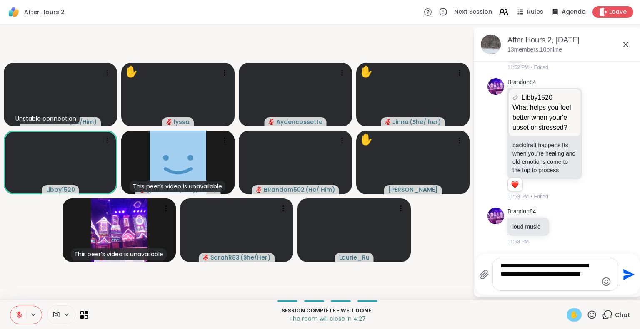
click at [570, 290] on div "**********" at bounding box center [555, 275] width 125 height 32
click at [558, 286] on textarea "**********" at bounding box center [548, 274] width 97 height 25
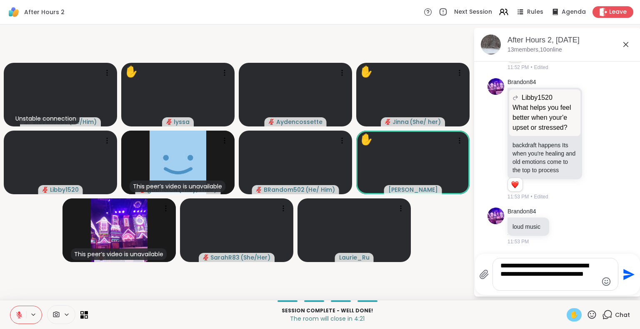
type textarea "**********"
click at [20, 311] on button at bounding box center [18, 314] width 16 height 17
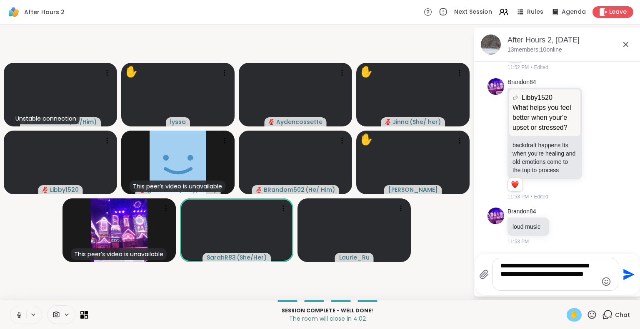
click at [15, 308] on button at bounding box center [18, 314] width 16 height 17
click at [17, 313] on icon at bounding box center [19, 315] width 6 height 6
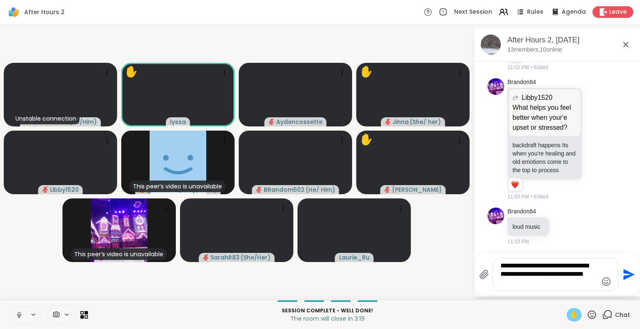
click at [13, 319] on button at bounding box center [18, 314] width 16 height 17
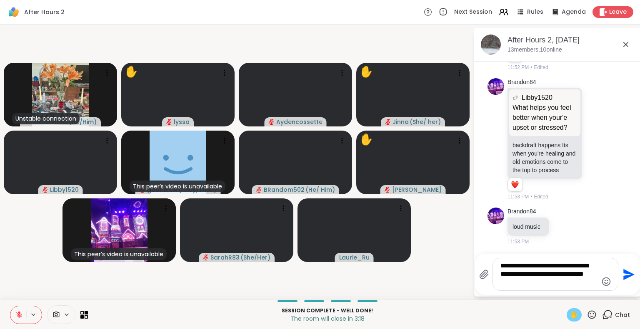
click at [625, 42] on icon at bounding box center [625, 45] width 10 height 10
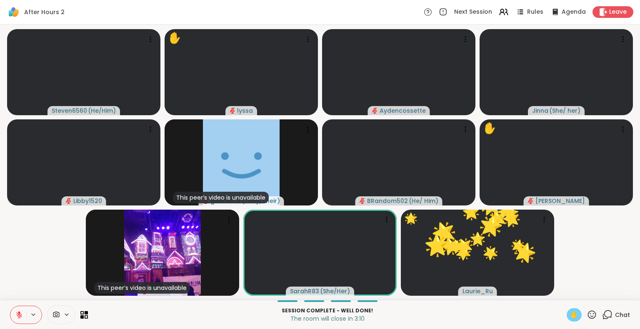
click at [570, 313] on span "✋" at bounding box center [574, 315] width 8 height 10
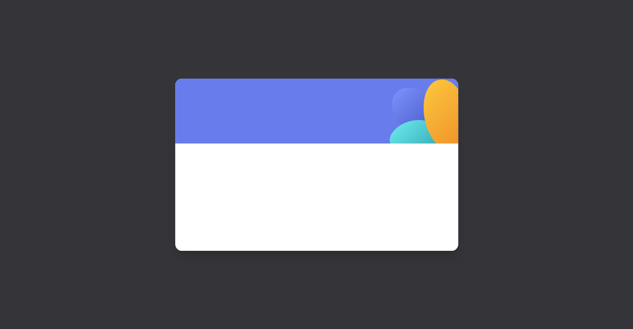
click at [600, 15] on div at bounding box center [316, 164] width 633 height 329
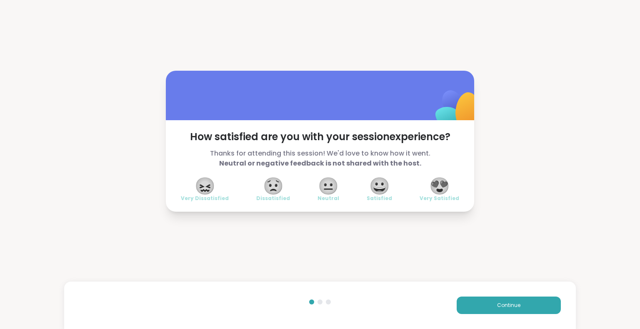
click at [435, 188] on span "😍" at bounding box center [439, 186] width 21 height 15
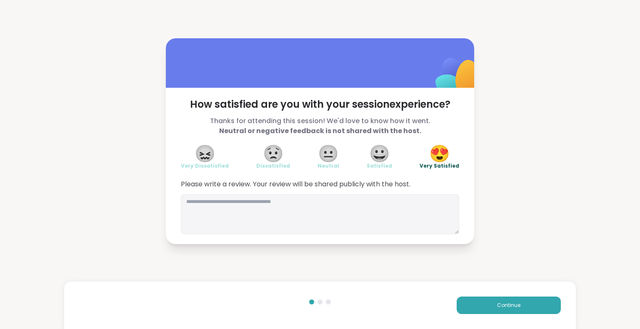
click at [460, 318] on div "Continue" at bounding box center [320, 305] width 512 height 47
click at [460, 310] on button "Continue" at bounding box center [508, 305] width 104 height 17
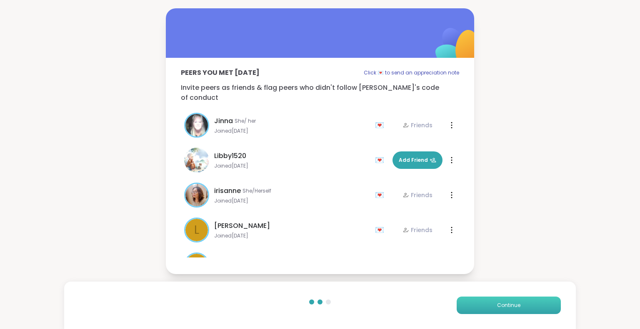
click at [460, 310] on button "Continue" at bounding box center [508, 305] width 104 height 17
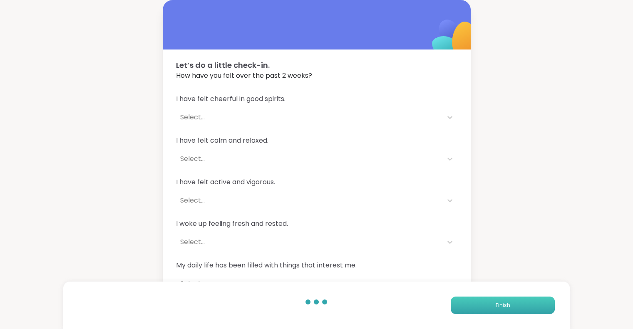
click at [460, 310] on button "Finish" at bounding box center [503, 305] width 104 height 17
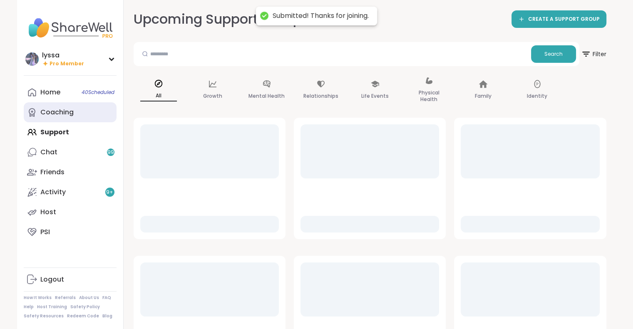
click at [57, 110] on div "Coaching" at bounding box center [56, 112] width 33 height 9
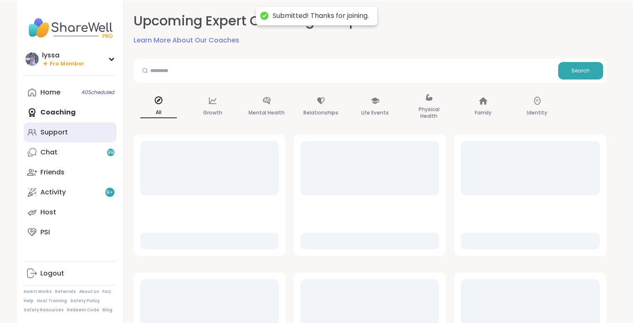
click at [57, 133] on div "Support" at bounding box center [53, 132] width 27 height 9
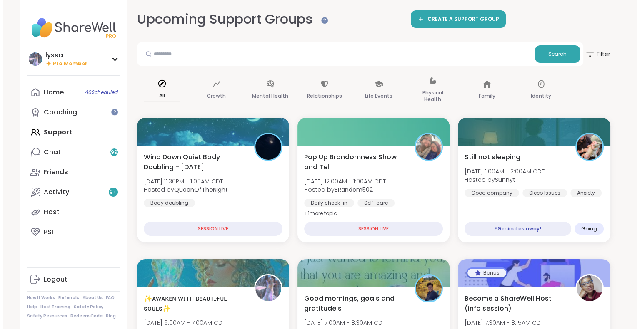
scroll to position [1, 0]
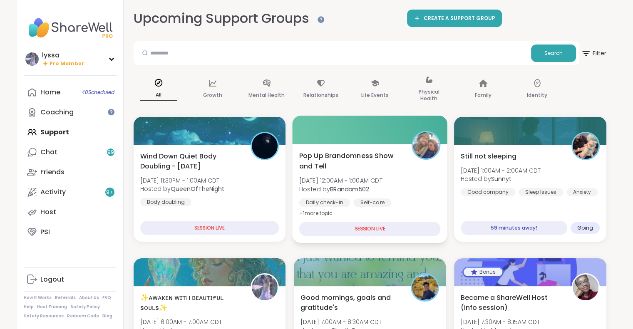
click at [408, 157] on div "Pop Up Brandomness Show and Tell [DATE] 12:00AM - 1:00AM CDT Hosted by BRandom5…" at bounding box center [370, 185] width 142 height 68
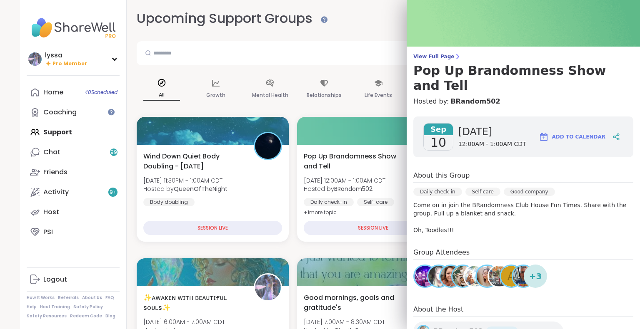
scroll to position [5, 0]
